Goal: Task Accomplishment & Management: Manage account settings

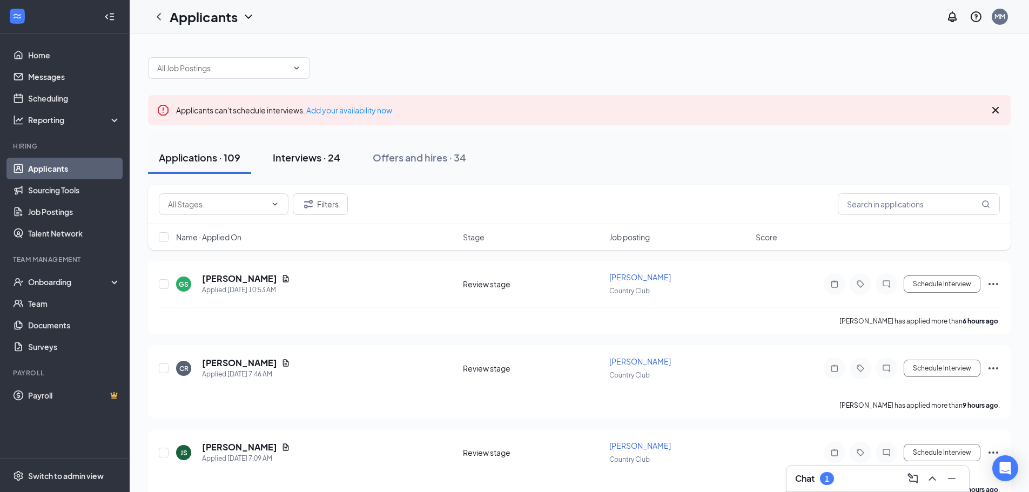
click at [313, 150] on button "Interviews · 24" at bounding box center [306, 158] width 89 height 32
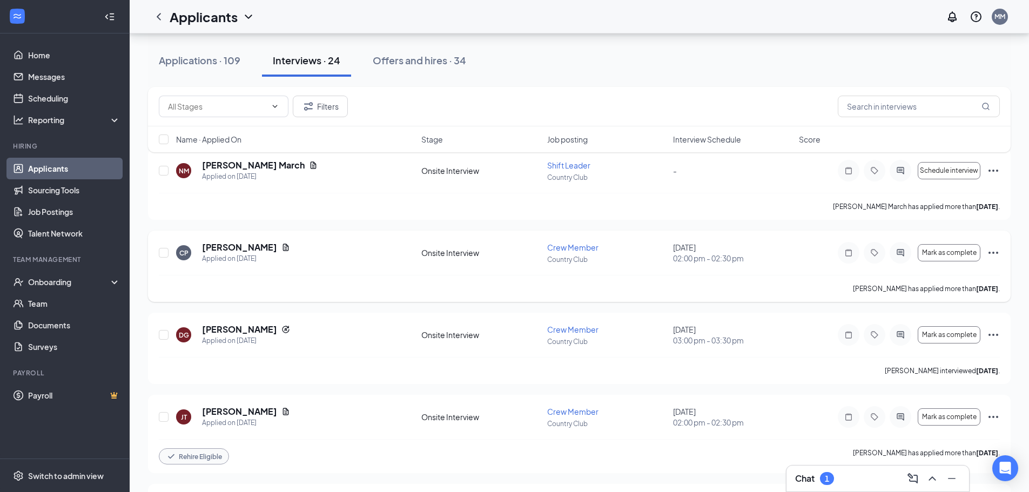
scroll to position [108, 0]
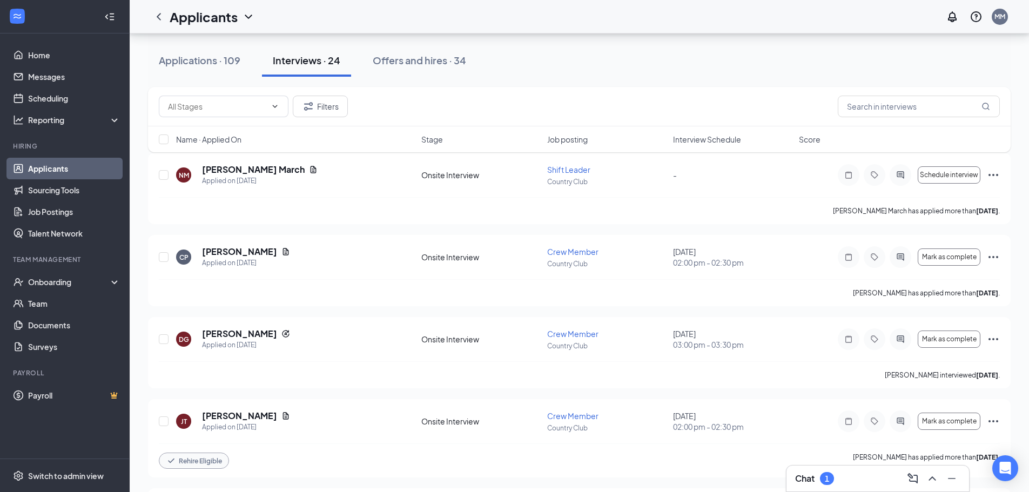
click at [837, 478] on div "Chat 1" at bounding box center [877, 478] width 165 height 17
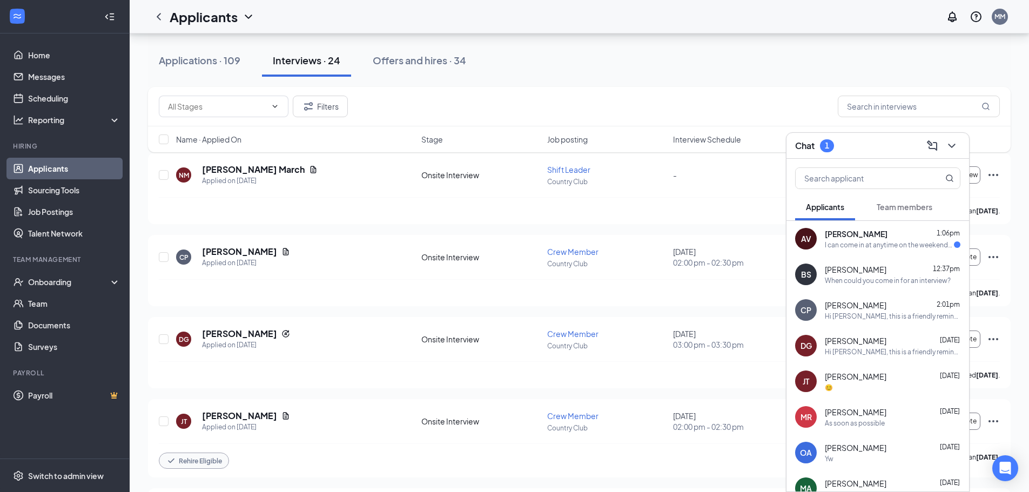
click at [954, 152] on icon "ChevronDown" at bounding box center [952, 145] width 13 height 13
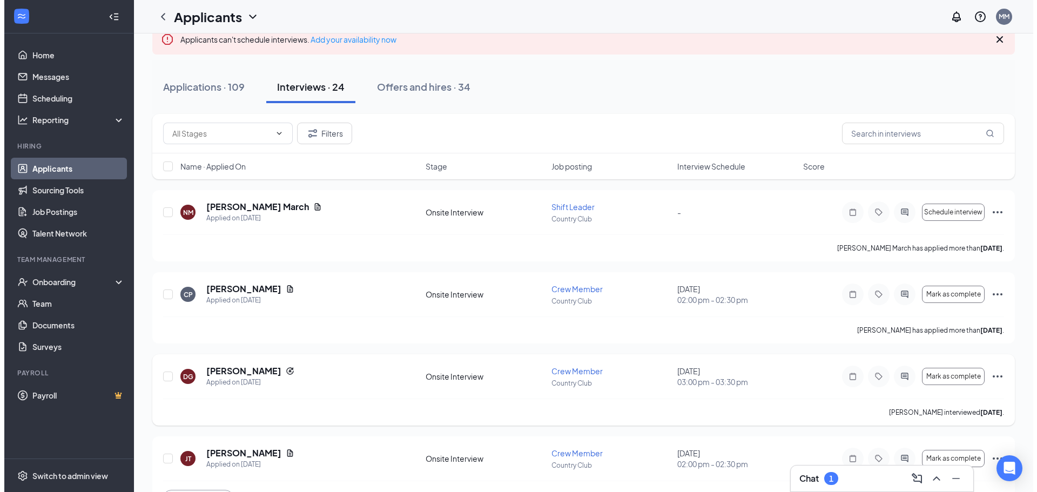
scroll to position [0, 0]
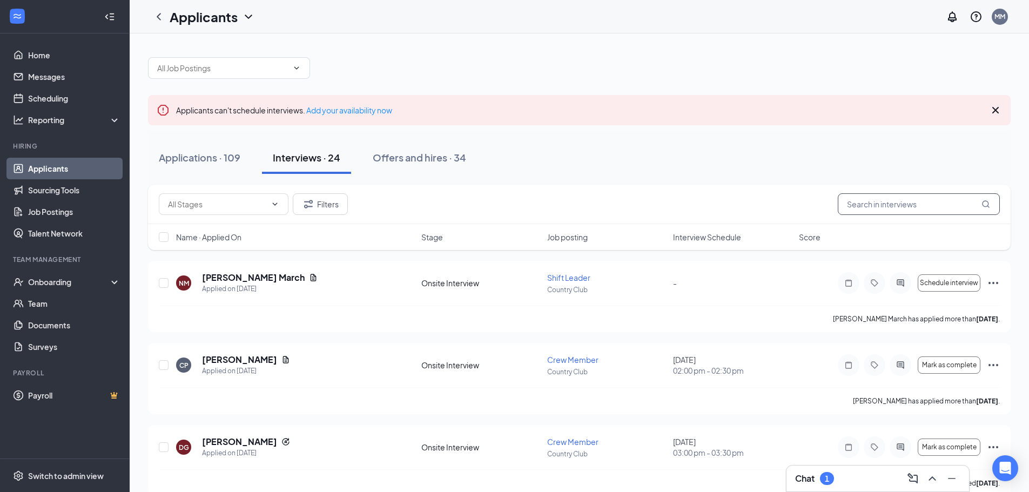
click at [912, 195] on input "text" at bounding box center [919, 204] width 162 height 22
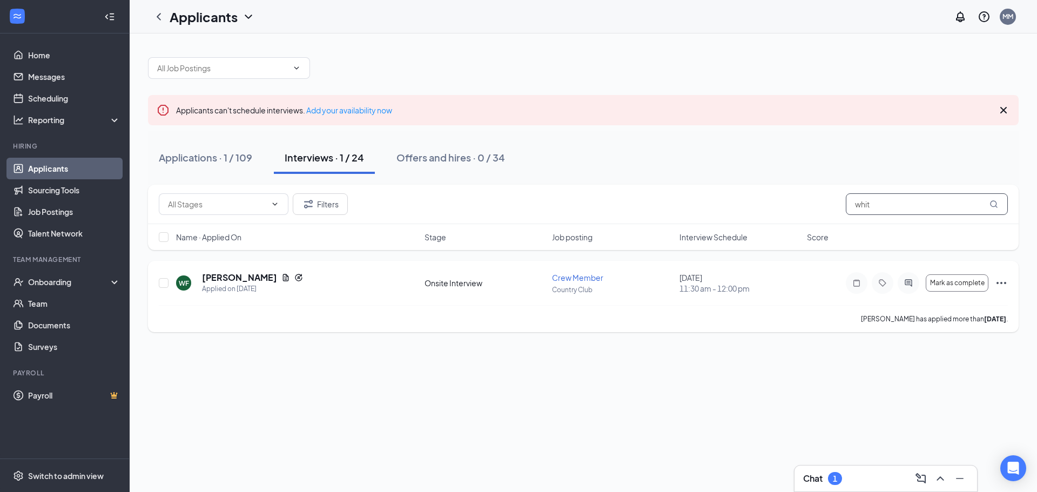
type input "whit"
click at [998, 284] on icon "Ellipses" at bounding box center [1002, 283] width 10 height 2
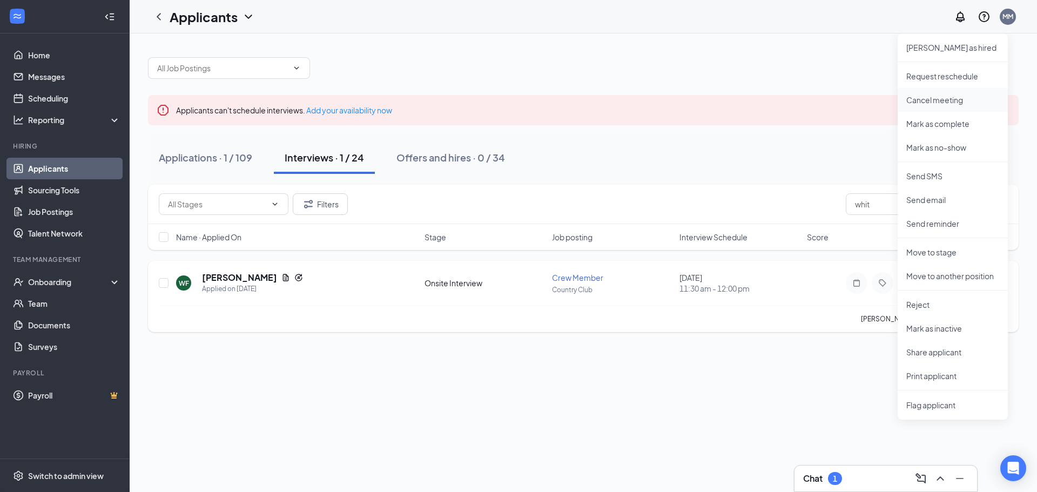
click at [936, 99] on p "Cancel meeting" at bounding box center [953, 100] width 93 height 11
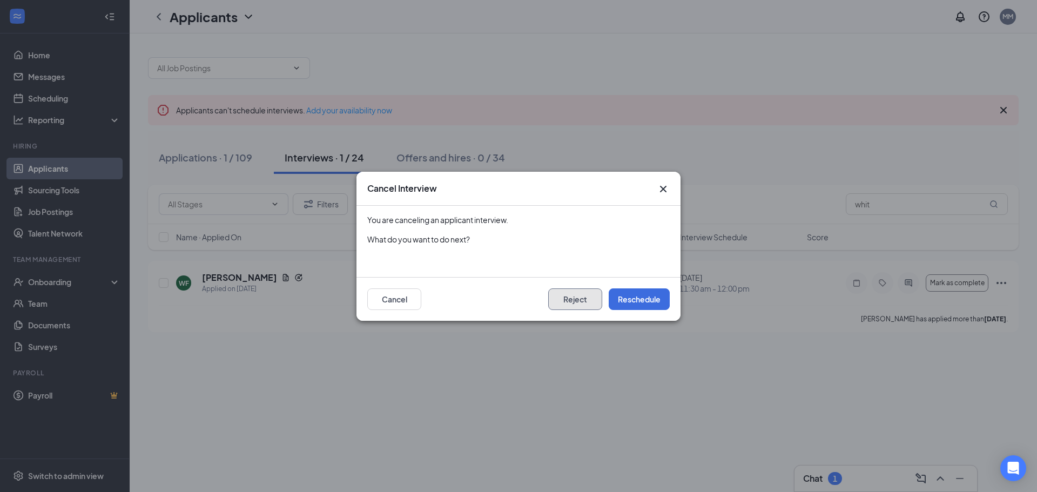
click at [580, 299] on button "Reject" at bounding box center [575, 300] width 54 height 22
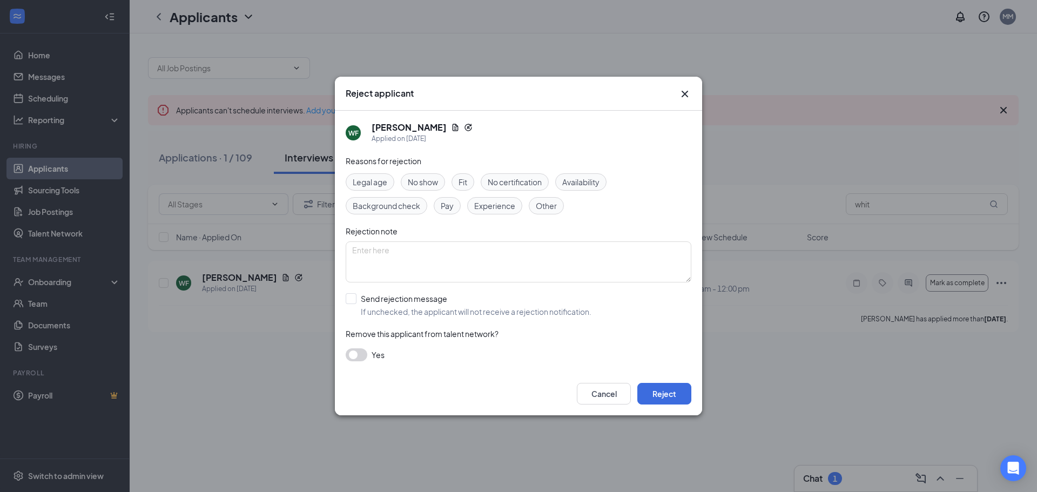
click at [422, 184] on span "No show" at bounding box center [423, 182] width 30 height 12
click at [672, 391] on button "Reject" at bounding box center [665, 394] width 54 height 22
